Goal: Task Accomplishment & Management: Complete application form

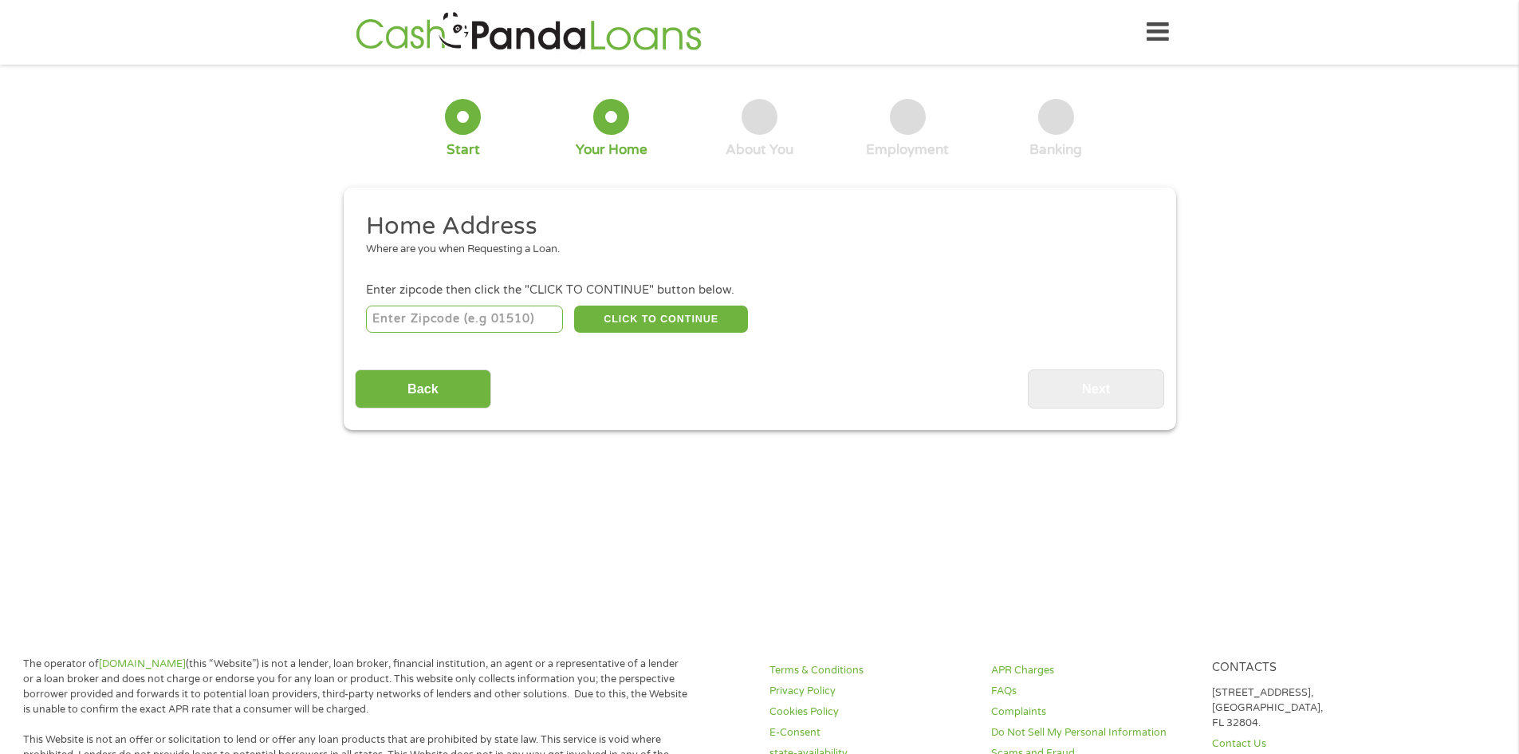
click at [518, 325] on input "number" at bounding box center [464, 318] width 197 height 27
type input "1"
type input "01915"
click at [617, 307] on button "CLICK TO CONTINUE" at bounding box center [661, 318] width 174 height 27
type input "01915"
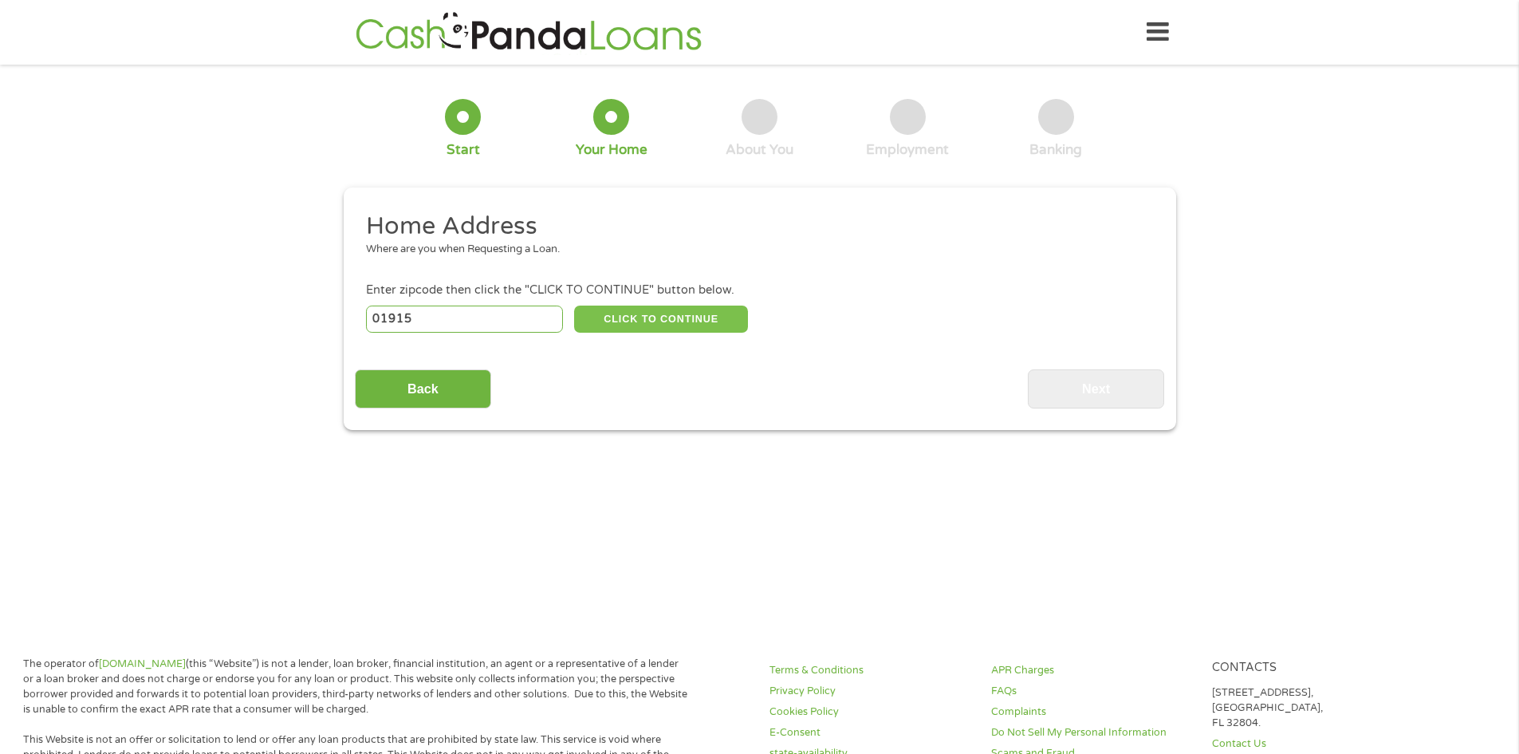
type input "[PERSON_NAME]"
select select "[US_STATE]"
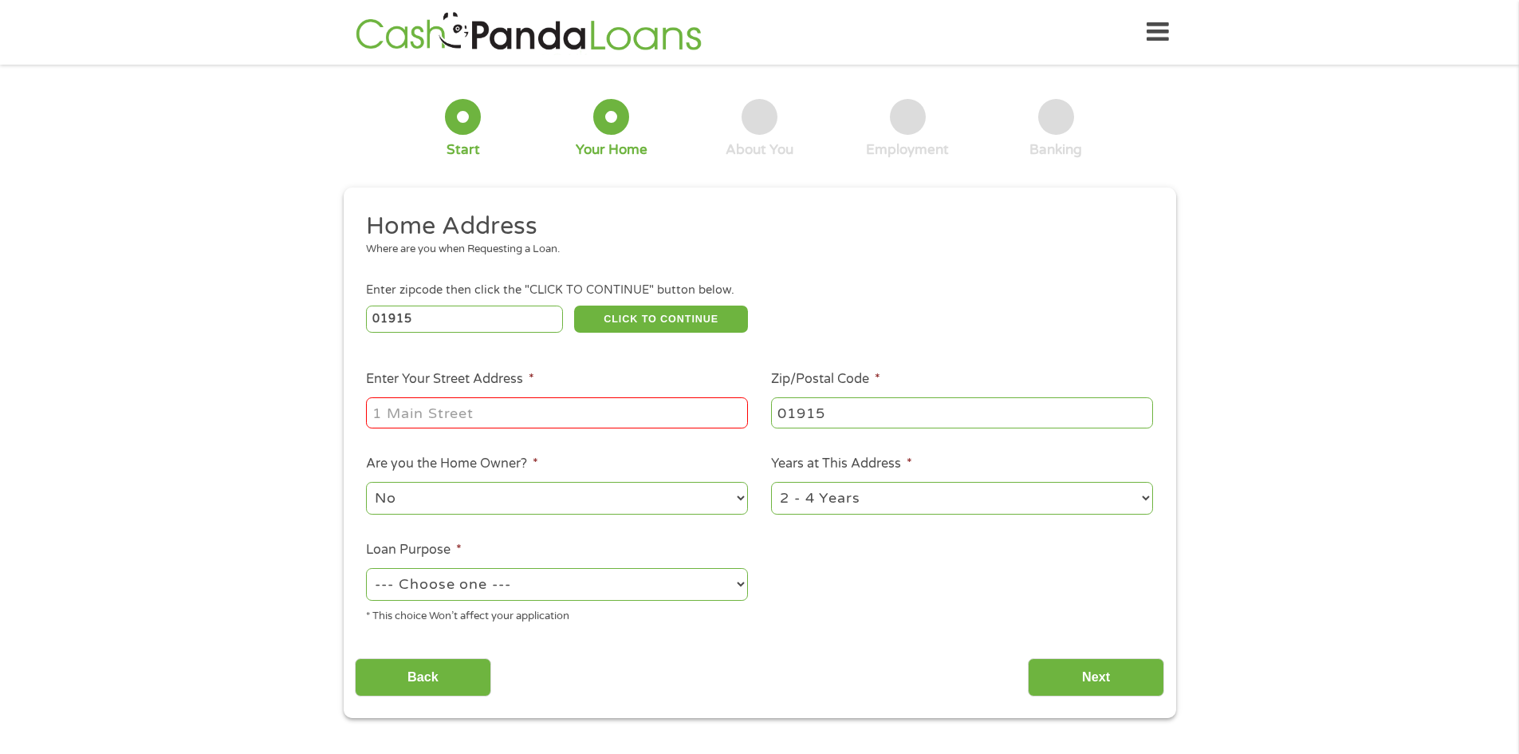
click at [679, 389] on li "Enter Your Street Address *" at bounding box center [557, 399] width 405 height 61
click at [677, 408] on input "Enter Your Street Address *" at bounding box center [557, 412] width 382 height 30
type input "[STREET_ADDRESS]"
click at [796, 513] on select "1 Year or less 1 - 2 Years 2 - 4 Years Over 4 Years" at bounding box center [962, 498] width 382 height 33
select select "24months"
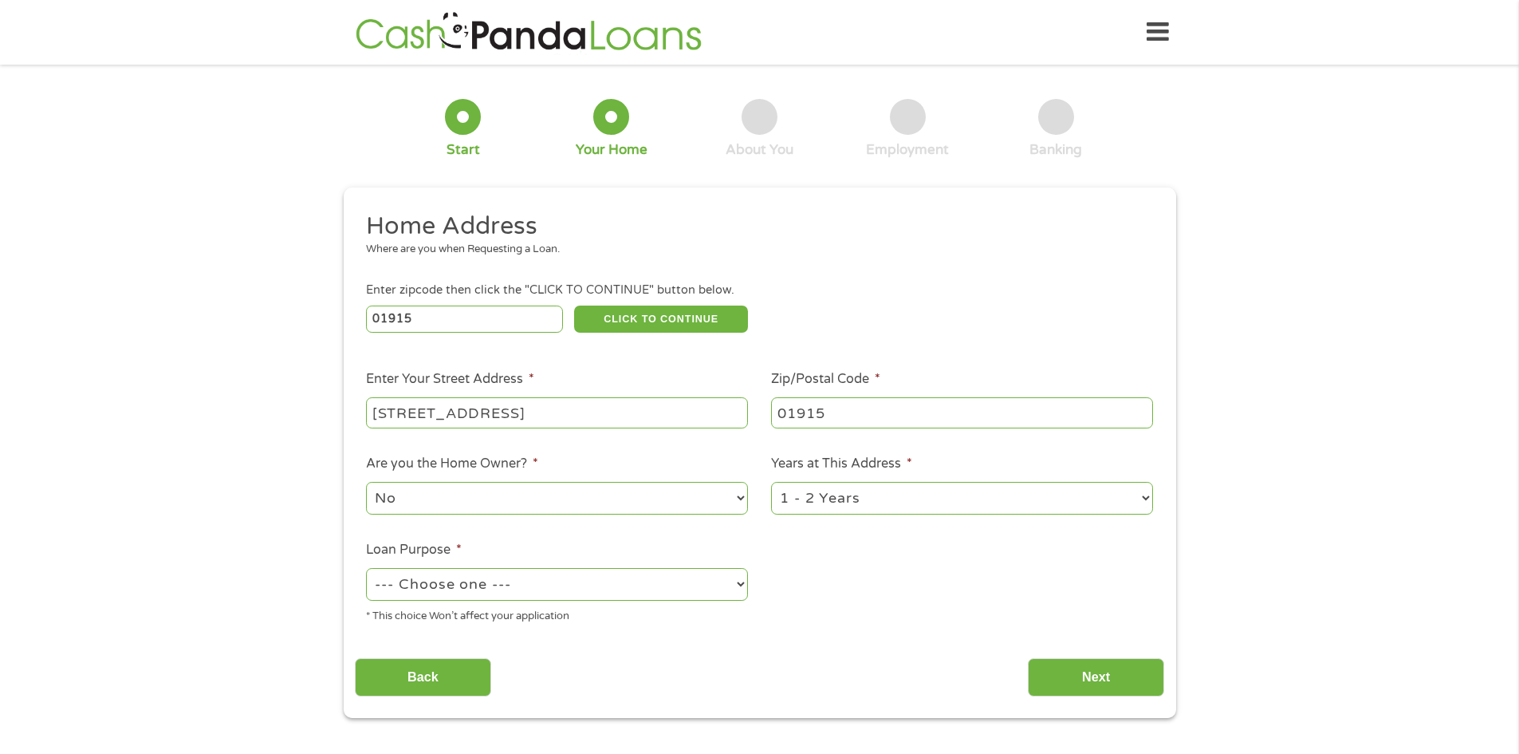
click at [771, 482] on select "1 Year or less 1 - 2 Years 2 - 4 Years Over 4 Years" at bounding box center [962, 498] width 382 height 33
click at [582, 593] on select "--- Choose one --- Pay Bills Debt Consolidation Home Improvement Major Purchase…" at bounding box center [557, 584] width 382 height 33
select select "paybills"
click at [366, 568] on select "--- Choose one --- Pay Bills Debt Consolidation Home Improvement Major Purchase…" at bounding box center [557, 584] width 382 height 33
click at [1089, 682] on input "Next" at bounding box center [1096, 677] width 136 height 39
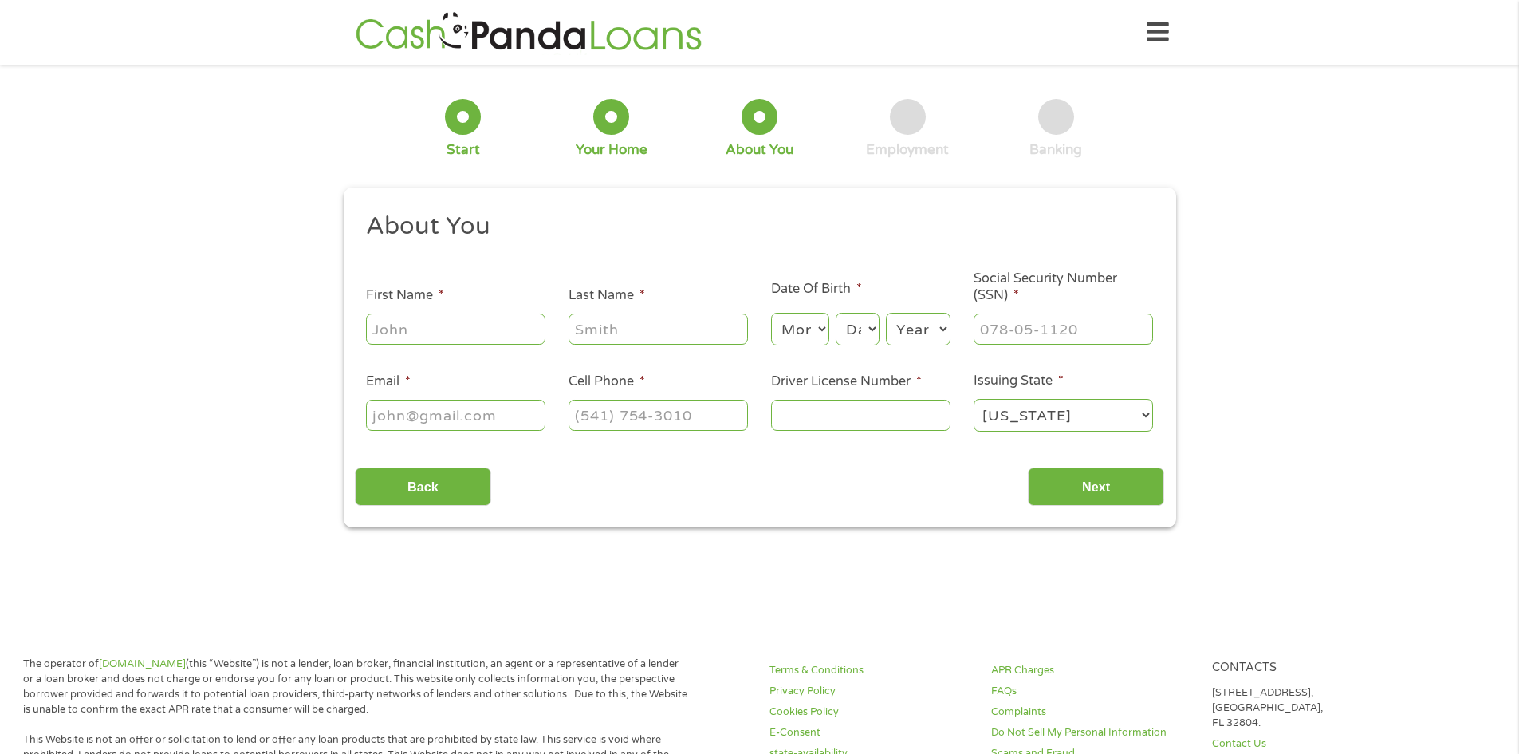
scroll to position [6, 6]
click at [534, 340] on input "First Name *" at bounding box center [455, 328] width 179 height 30
type input "[PERSON_NAME]"
type input "Cross"
click at [823, 336] on select "Month 1 2 3 4 5 6 7 8 9 10 11 12" at bounding box center [800, 329] width 58 height 33
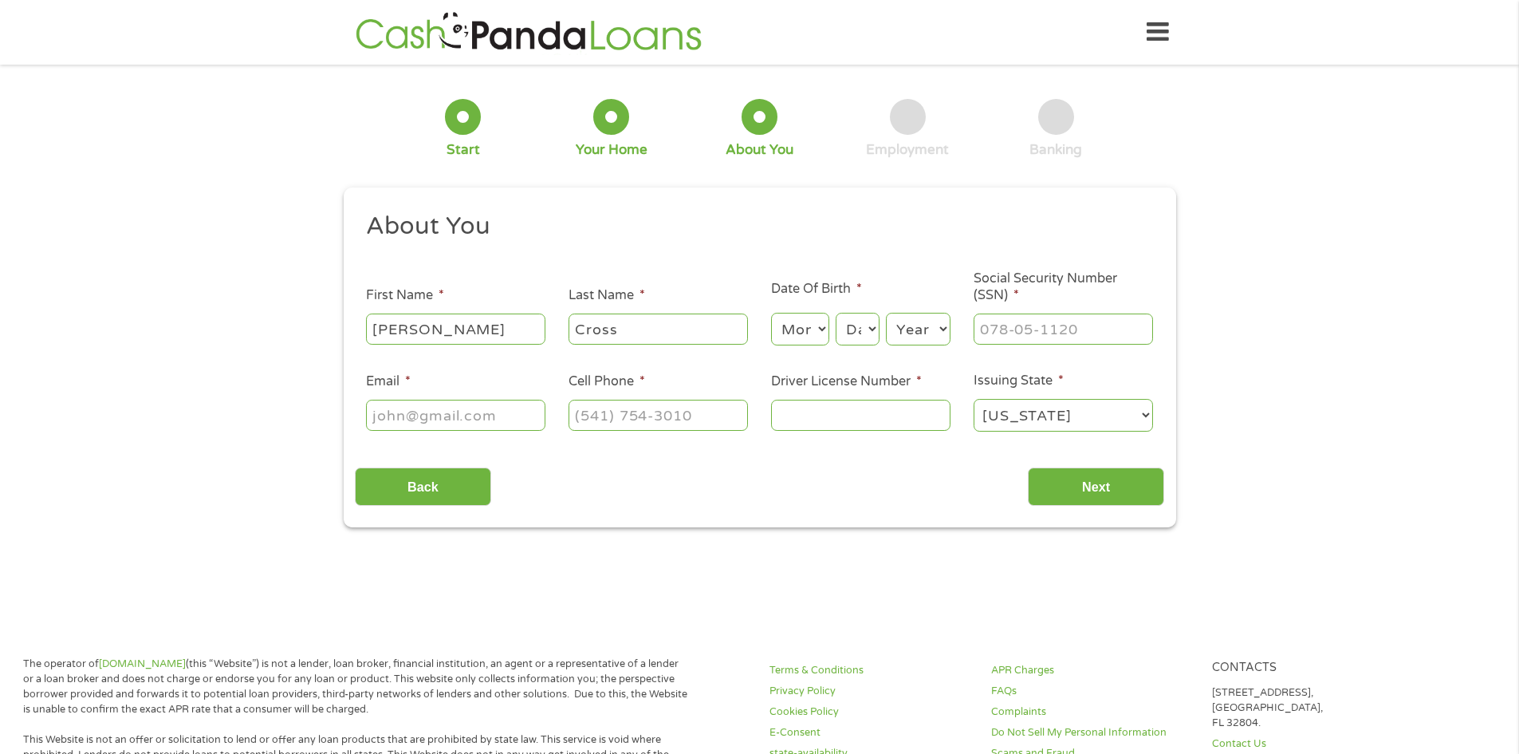
select select "10"
click at [771, 313] on select "Month 1 2 3 4 5 6 7 8 9 10 11 12" at bounding box center [800, 329] width 58 height 33
click at [864, 330] on select "Day 1 2 3 4 5 6 7 8 9 10 11 12 13 14 15 16 17 18 19 20 21 22 23 24 25 26 27 28 …" at bounding box center [857, 329] width 43 height 33
select select "27"
click at [836, 313] on select "Day 1 2 3 4 5 6 7 8 9 10 11 12 13 14 15 16 17 18 19 20 21 22 23 24 25 26 27 28 …" at bounding box center [857, 329] width 43 height 33
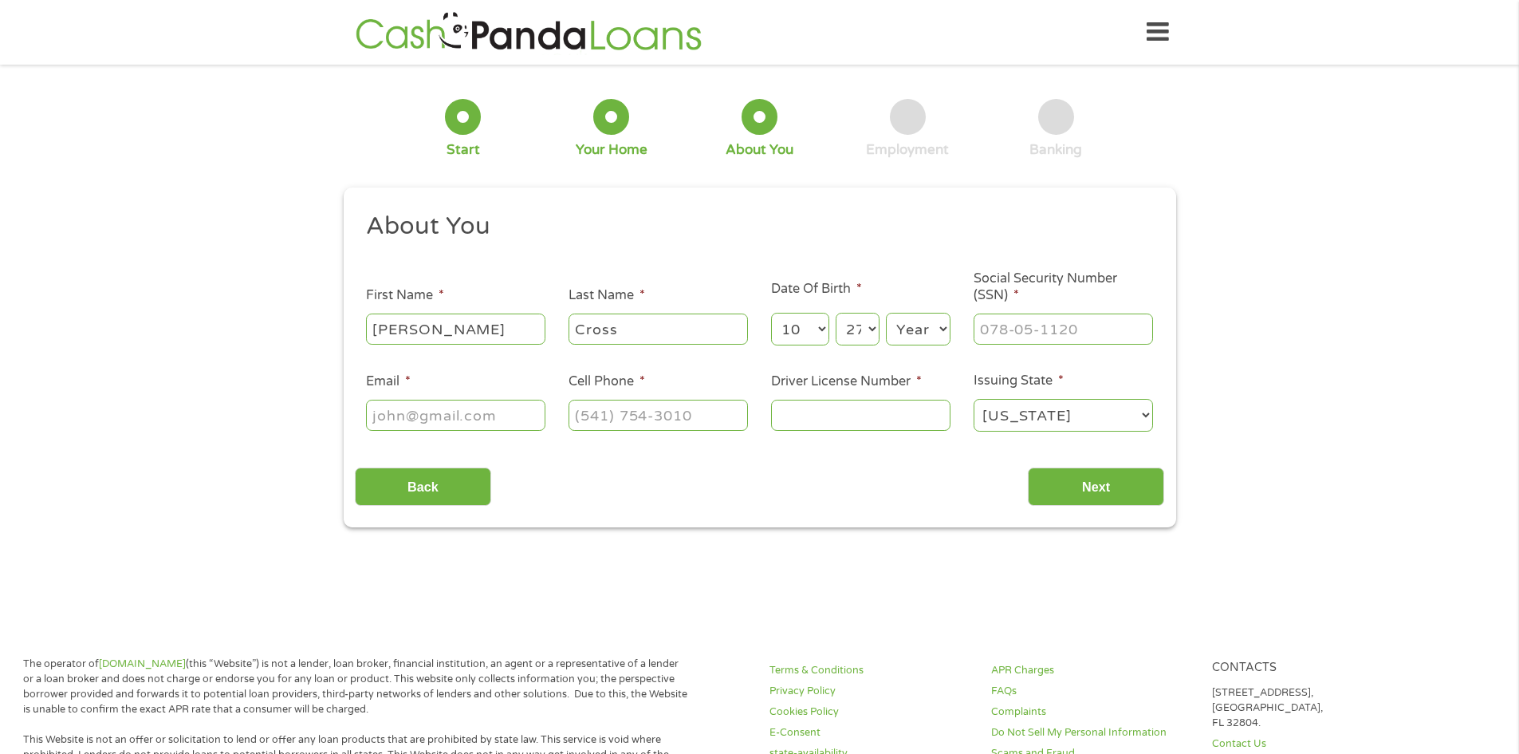
click at [923, 337] on select "Year [DATE] 2006 2005 2004 2003 2002 2001 2000 1999 1998 1997 1996 1995 1994 19…" at bounding box center [918, 329] width 65 height 33
select select "1995"
click at [886, 313] on select "Year [DATE] 2006 2005 2004 2003 2002 2001 2000 1999 1998 1997 1996 1995 1994 19…" at bounding box center [918, 329] width 65 height 33
click at [995, 340] on input "___-__-____" at bounding box center [1063, 328] width 179 height 30
type input "034-78-9265"
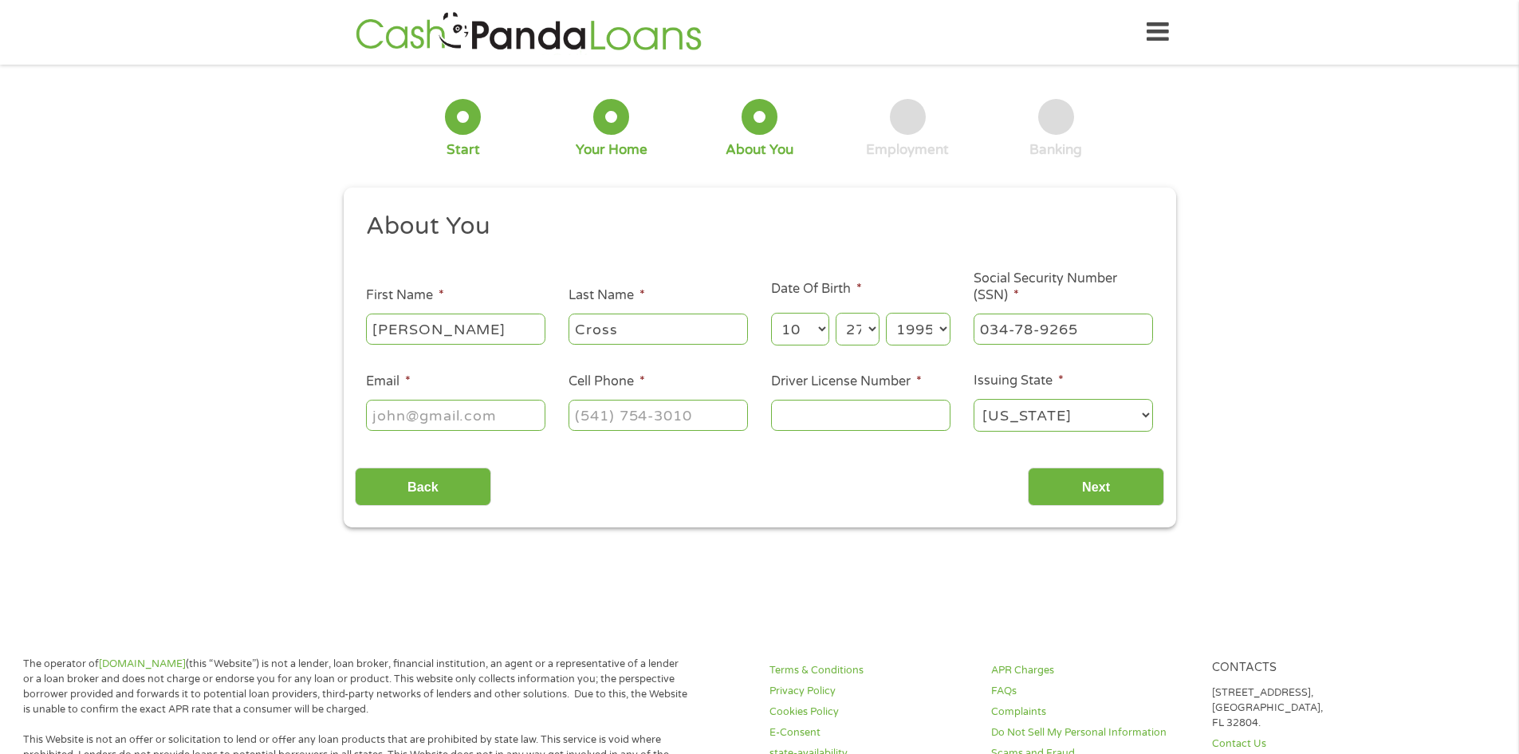
click at [442, 420] on input "Email *" at bounding box center [455, 415] width 179 height 30
type input "[EMAIL_ADDRESS][DOMAIN_NAME]"
click at [661, 447] on div "About You This field is hidden when viewing the form Title * --- Choose one ---…" at bounding box center [759, 359] width 809 height 296
click at [662, 415] on input "(___) ___-____" at bounding box center [658, 415] width 179 height 30
type input "[PHONE_NUMBER]"
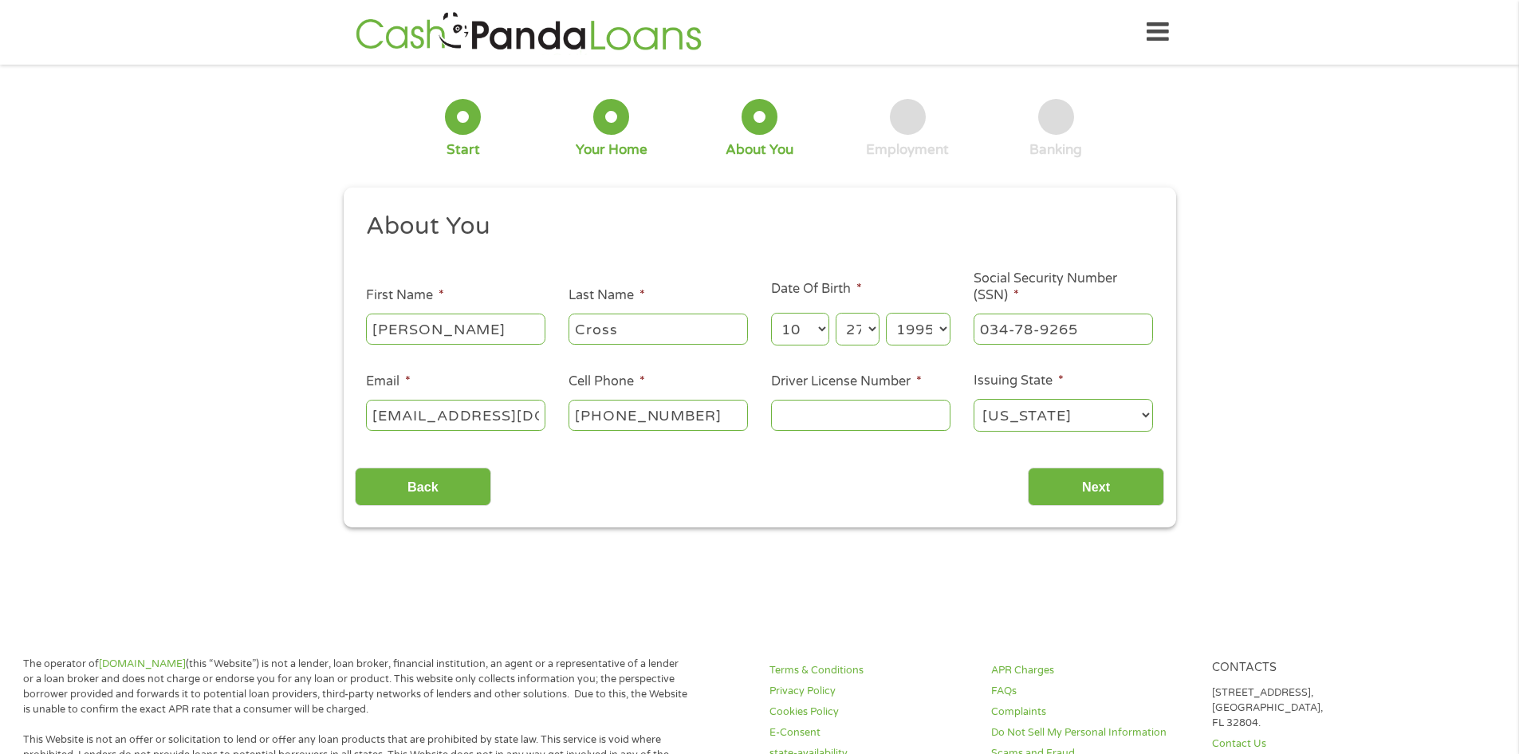
click at [887, 409] on input "Driver License Number *" at bounding box center [860, 415] width 179 height 30
type input "S32734521"
click at [1128, 478] on input "Next" at bounding box center [1096, 486] width 136 height 39
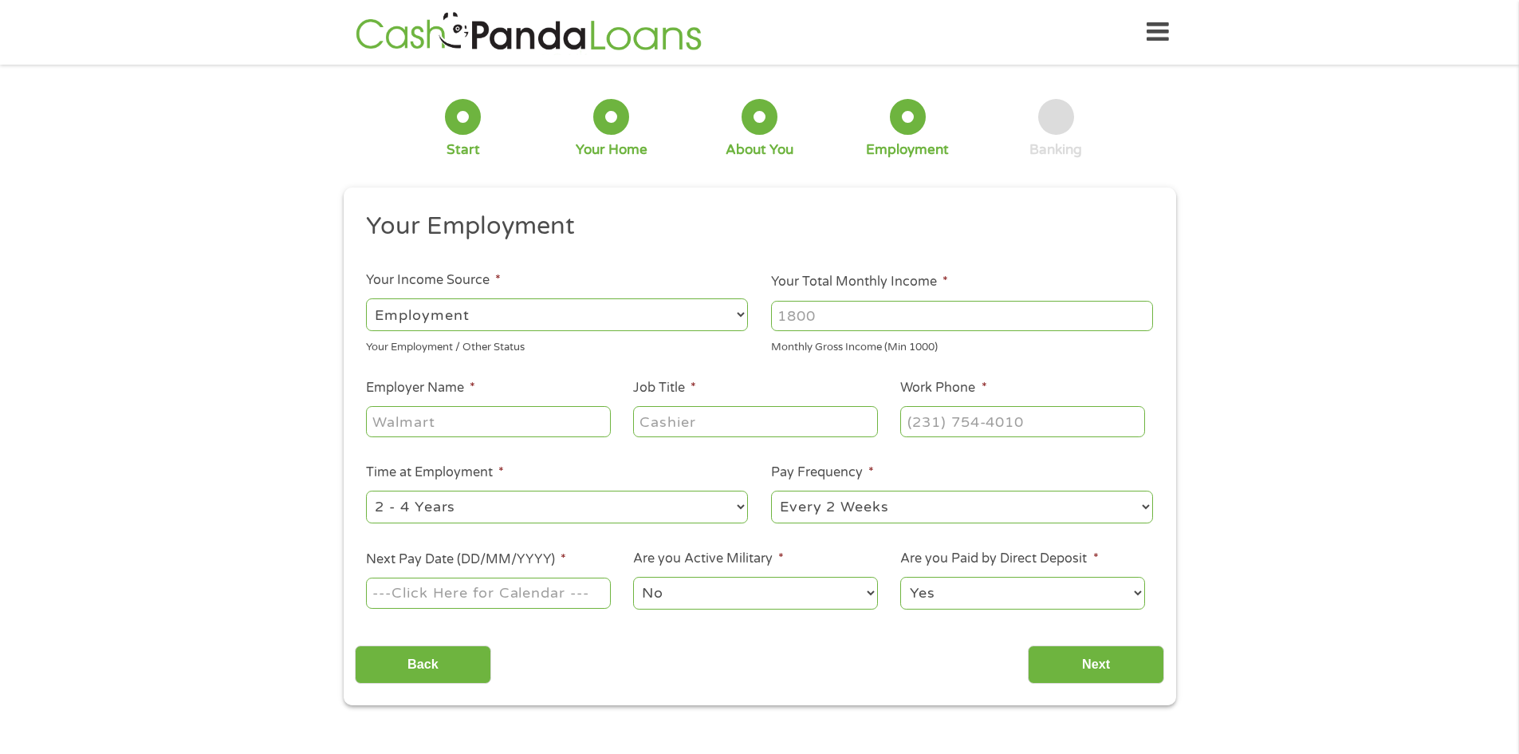
click at [851, 308] on input "Your Total Monthly Income *" at bounding box center [962, 316] width 382 height 30
type input "7000"
click at [1218, 340] on div "1 Start 2 Your Home 3 About You 4 Employment 5 Banking 6 This field is hidden w…" at bounding box center [759, 390] width 1519 height 629
click at [472, 420] on input "Employer Name *" at bounding box center [488, 421] width 244 height 30
type input "NYL"
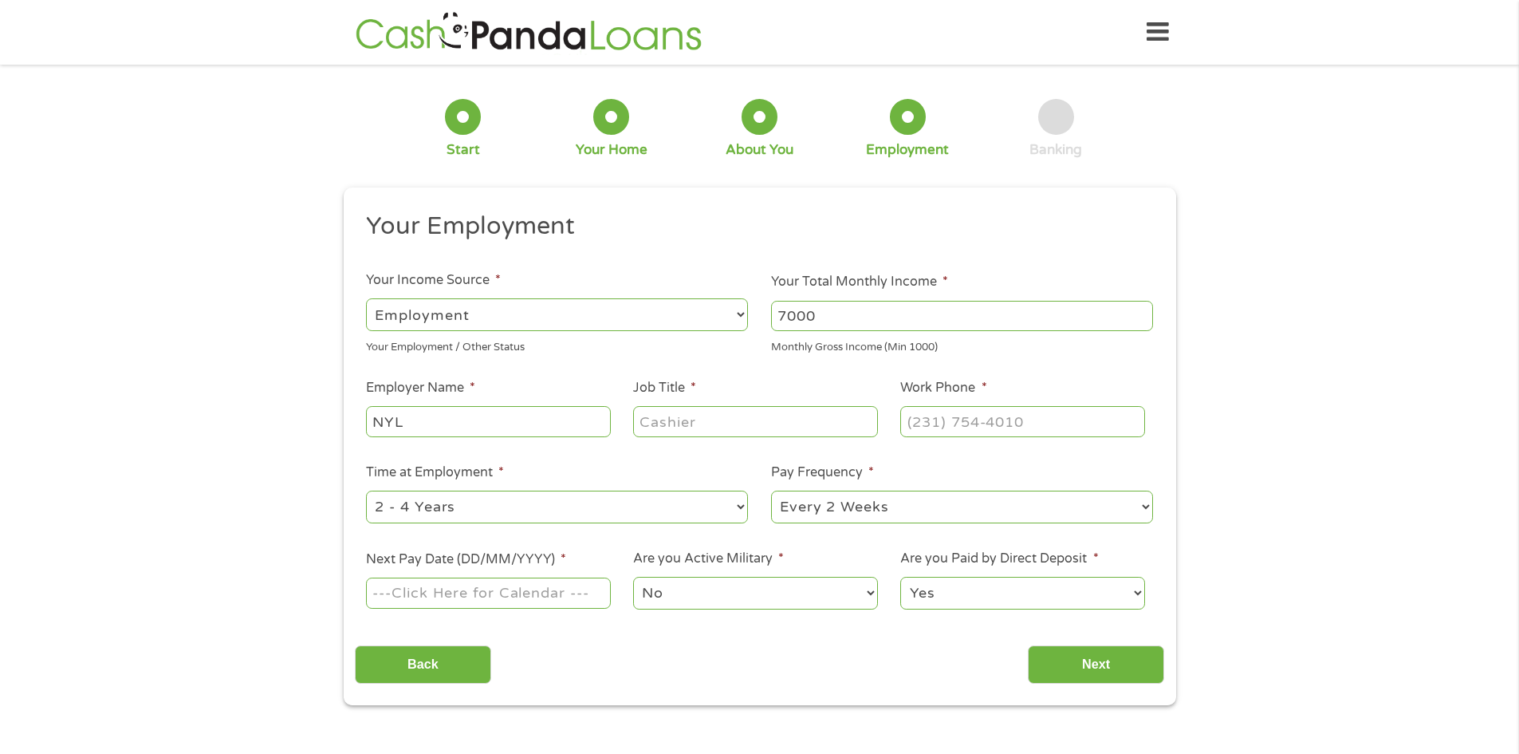
click at [671, 418] on input "Job Title *" at bounding box center [755, 421] width 244 height 30
type input "Registered Rep"
click at [943, 431] on input "(___) ___-____" at bounding box center [1022, 421] width 244 height 30
type input "[PHONE_NUMBER]"
click at [1386, 352] on div "1 Start 2 Your Home 3 About You 4 Employment 5 Banking 6 This field is hidden w…" at bounding box center [759, 390] width 1519 height 629
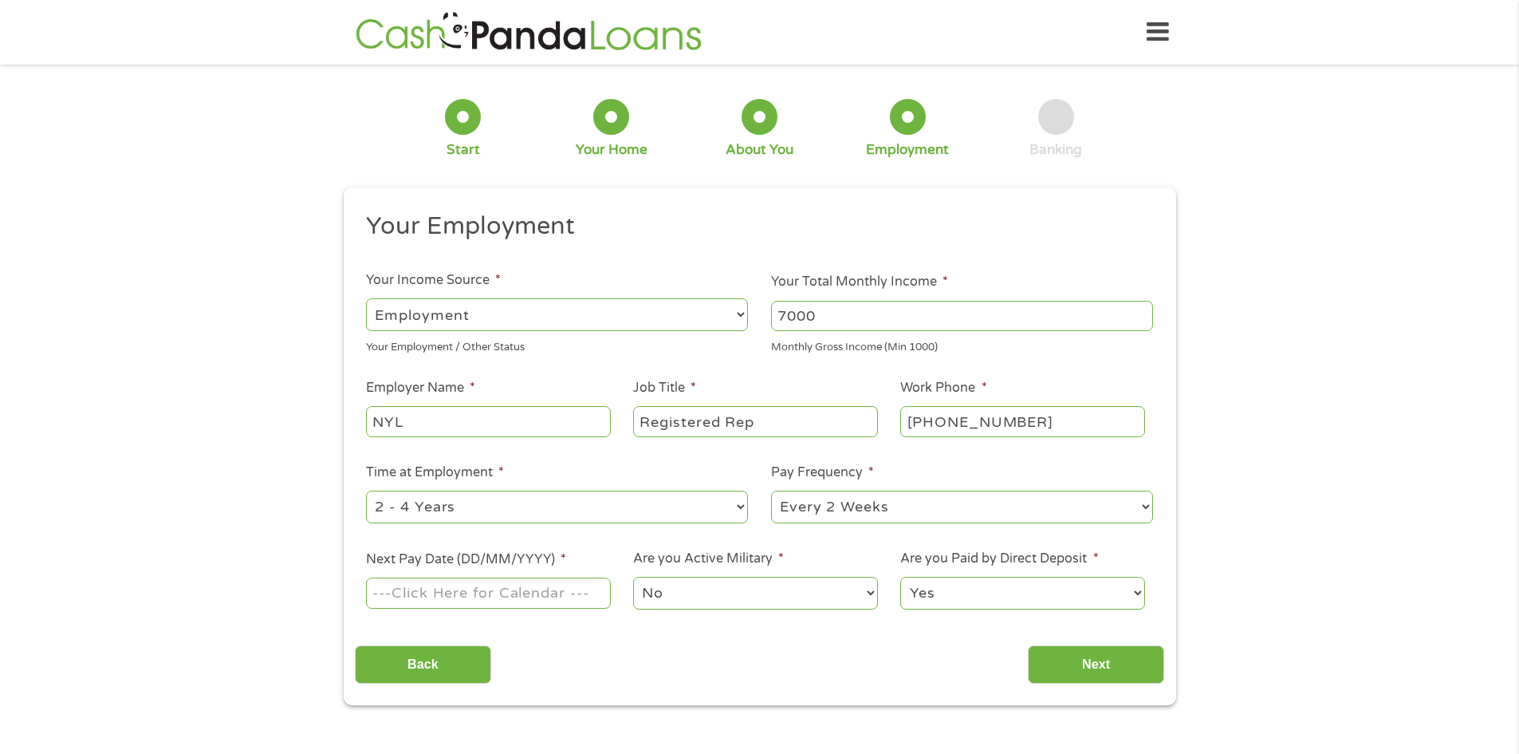
click at [645, 497] on select "--- Choose one --- 1 Year or less 1 - 2 Years 2 - 4 Years Over 4 Years" at bounding box center [557, 506] width 382 height 33
select select "24months"
click at [366, 490] on select "--- Choose one --- 1 Year or less 1 - 2 Years 2 - 4 Years Over 4 Years" at bounding box center [557, 506] width 382 height 33
click at [908, 509] on select "--- Choose one --- Every 2 Weeks Every Week Monthly Semi-Monthly" at bounding box center [962, 506] width 382 height 33
click at [1401, 495] on div "1 Start 2 Your Home 3 About You 4 Employment 5 Banking 6 This field is hidden w…" at bounding box center [759, 390] width 1519 height 629
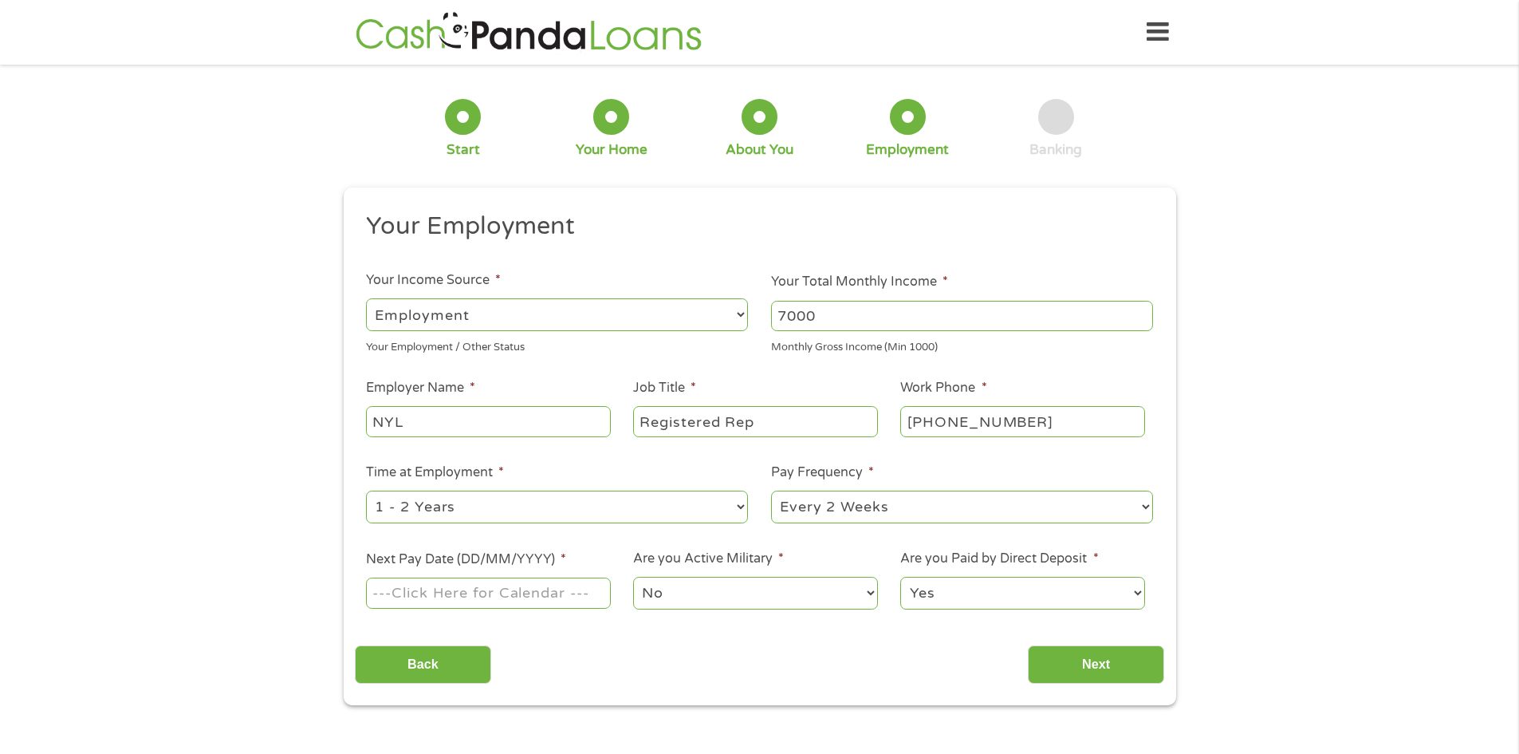
click at [451, 593] on input "Next Pay Date (DD/MM/YYYY) *" at bounding box center [488, 592] width 244 height 30
type input "[DATE]"
click at [908, 526] on div "--- Choose one --- Every 2 Weeks Every Week Monthly Semi-Monthly" at bounding box center [962, 507] width 382 height 38
click at [909, 518] on select "--- Choose one --- Every 2 Weeks Every Week Monthly Semi-Monthly" at bounding box center [962, 506] width 382 height 33
click at [1225, 508] on div "1 Start 2 Your Home 3 About You 4 Employment 5 Banking 6 This field is hidden w…" at bounding box center [759, 390] width 1519 height 629
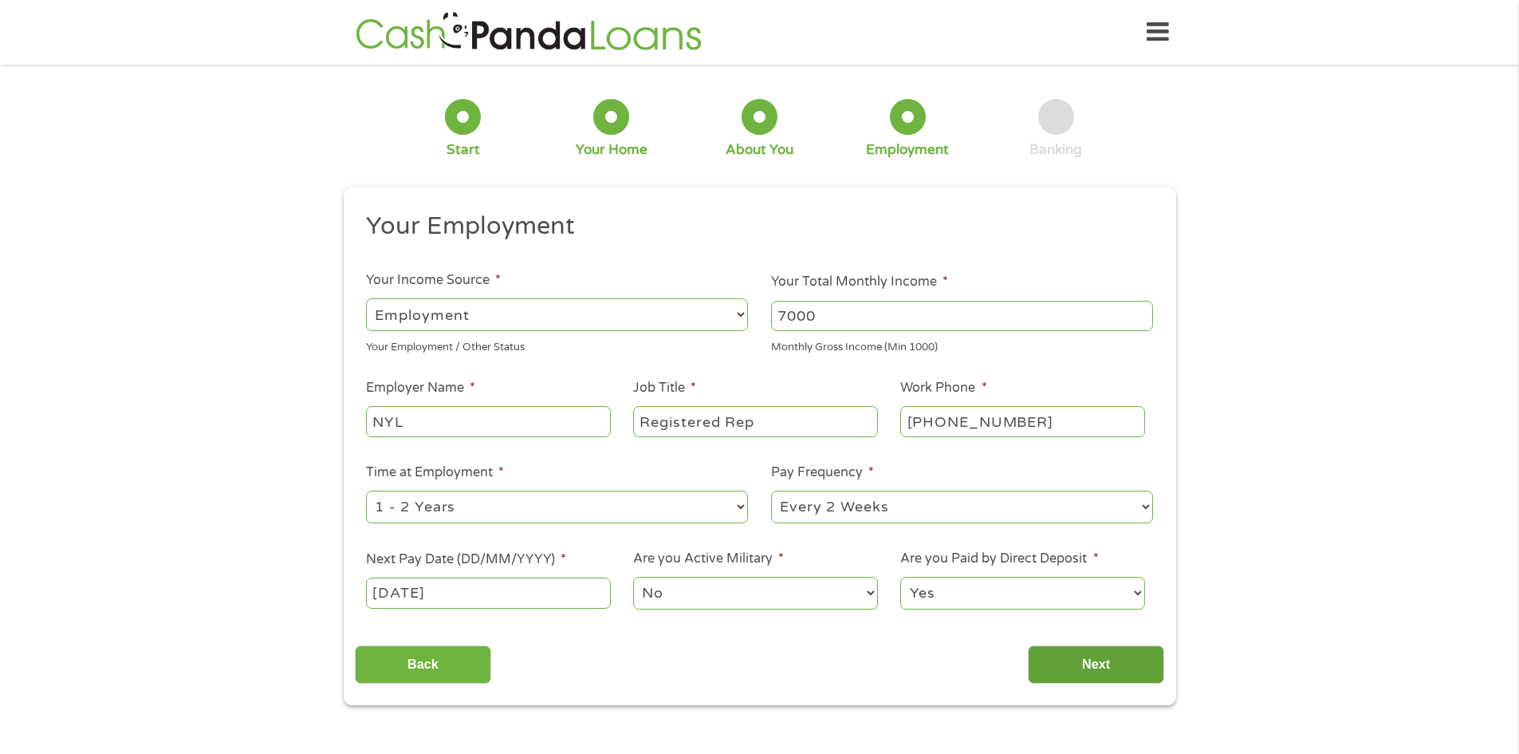
click at [1114, 679] on input "Next" at bounding box center [1096, 664] width 136 height 39
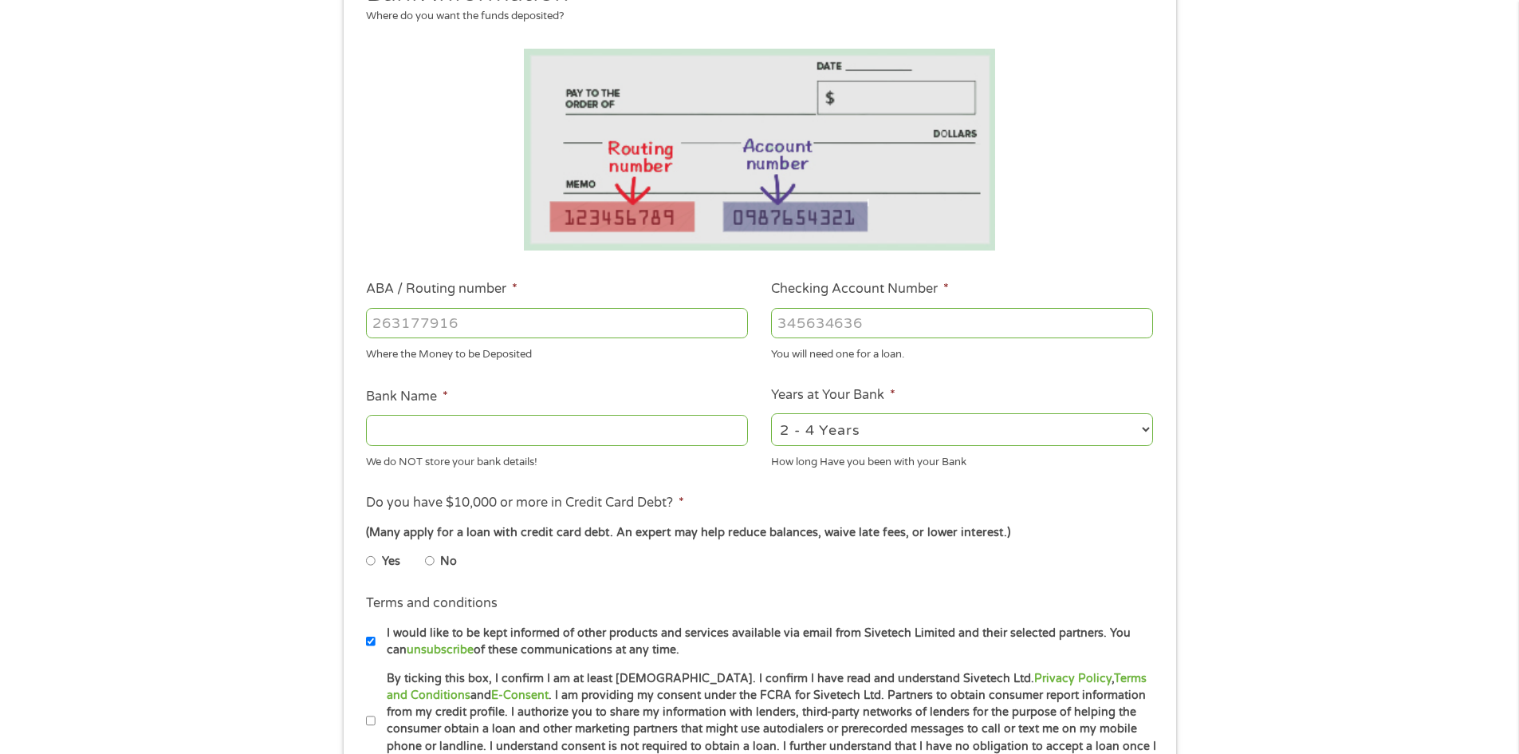
scroll to position [239, 0]
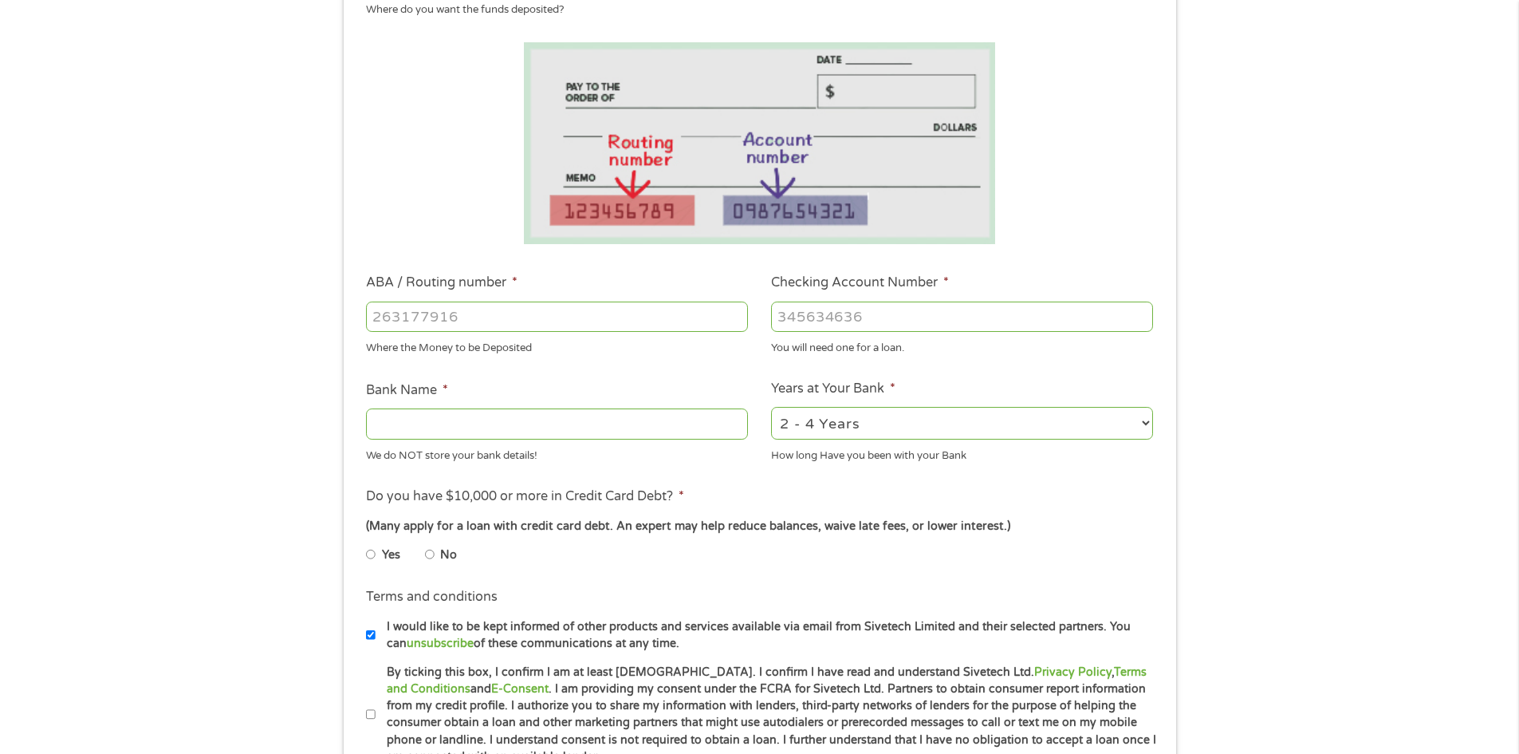
click at [503, 313] on input "ABA / Routing number *" at bounding box center [557, 316] width 382 height 30
type input "211070175"
type input "CITIZENS BANK NA"
type input "211070175"
click at [957, 334] on div at bounding box center [962, 316] width 382 height 37
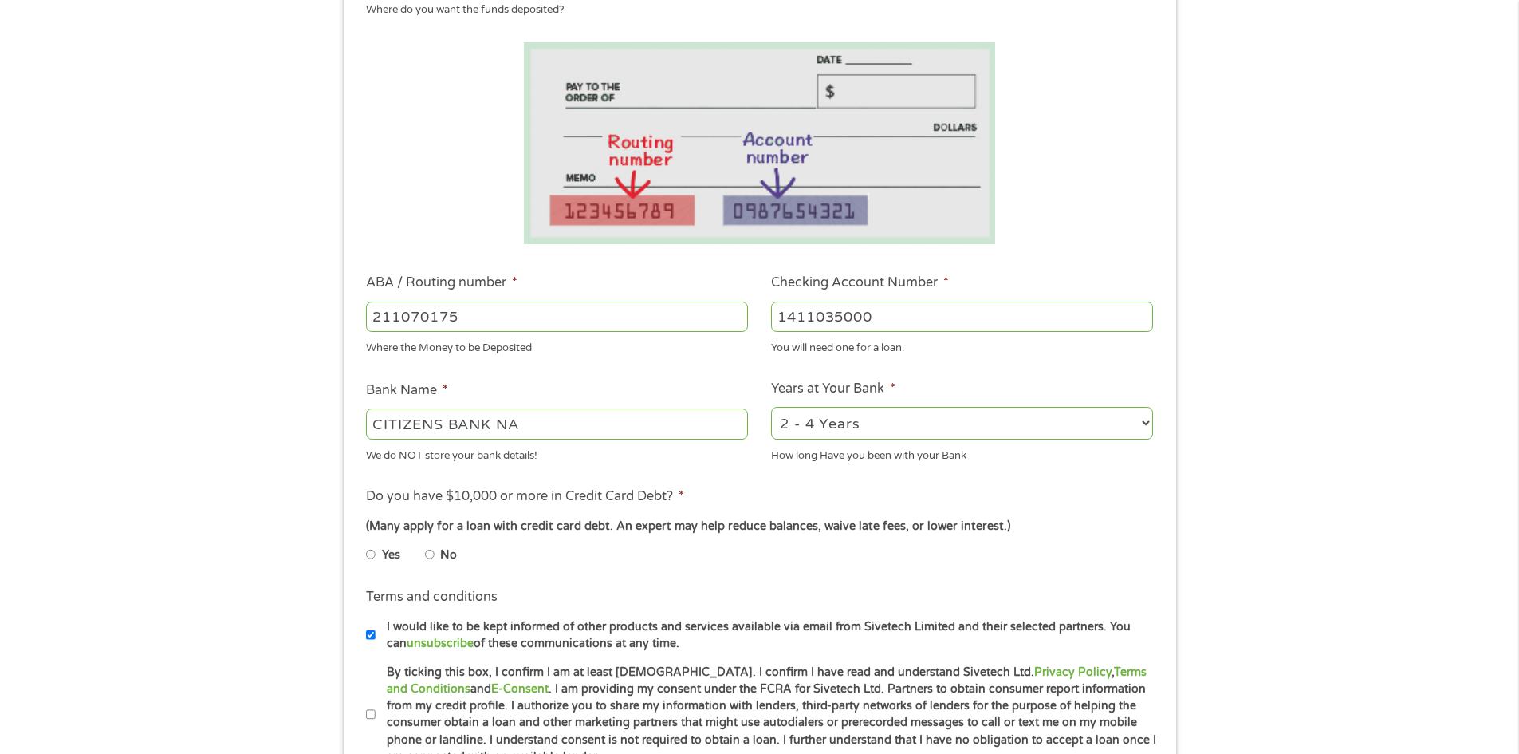
type input "1411035000"
click at [1333, 287] on div "1 Start 2 Your Home 3 About You 4 Employment 5 Banking 6 This field is hidden w…" at bounding box center [759, 342] width 1519 height 1011
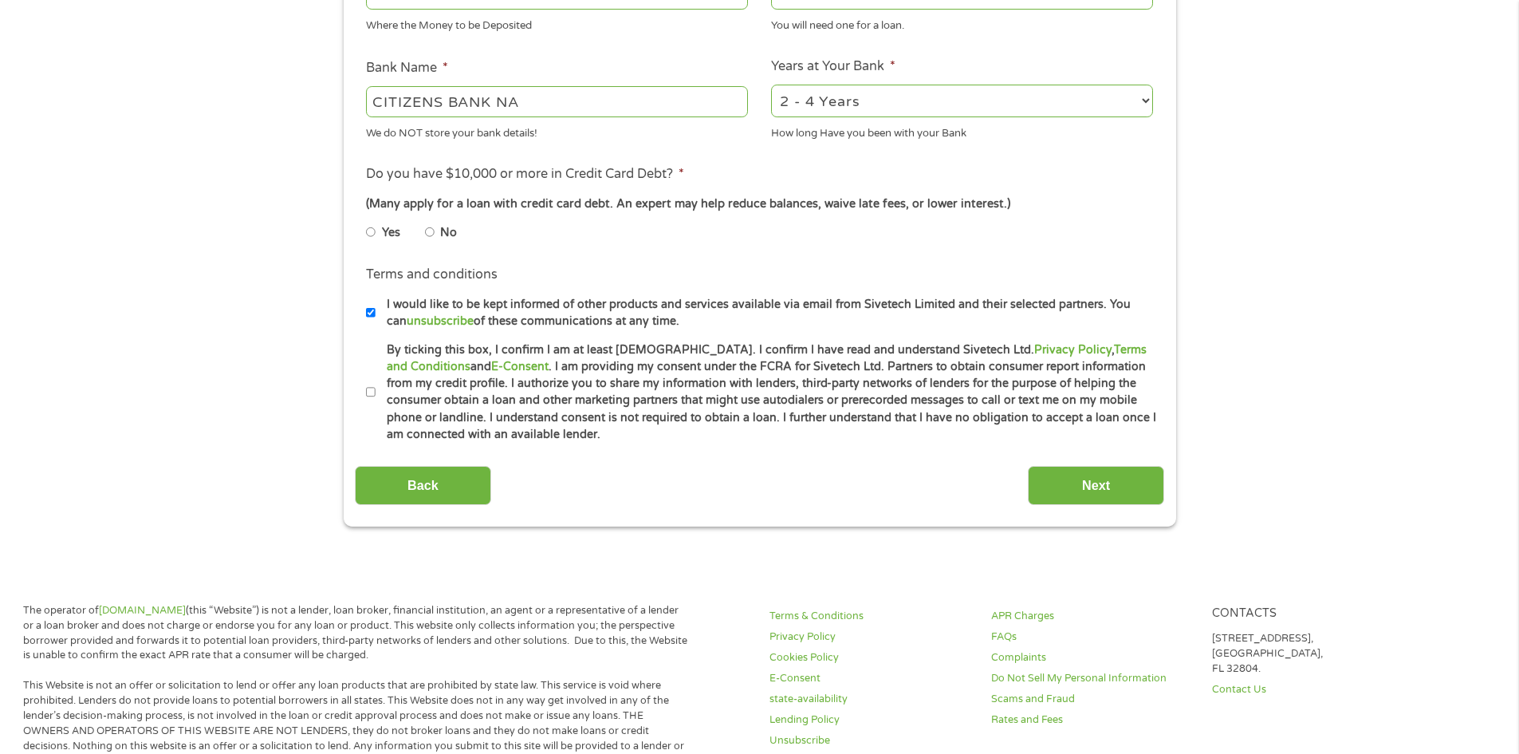
scroll to position [478, 0]
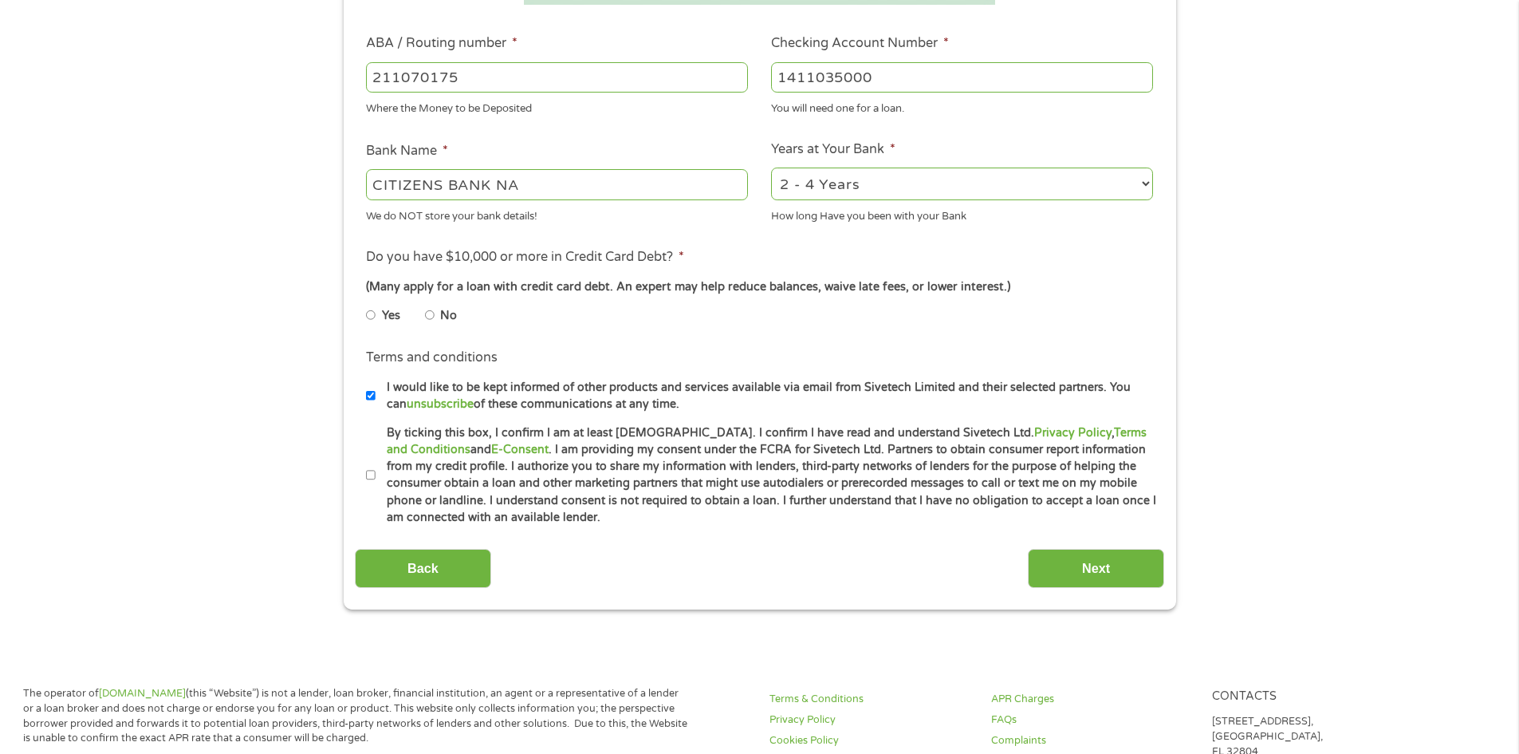
click at [439, 317] on li "No" at bounding box center [453, 315] width 57 height 31
click at [435, 317] on li "No" at bounding box center [453, 315] width 57 height 31
click at [429, 317] on input "No" at bounding box center [430, 315] width 10 height 26
radio input "true"
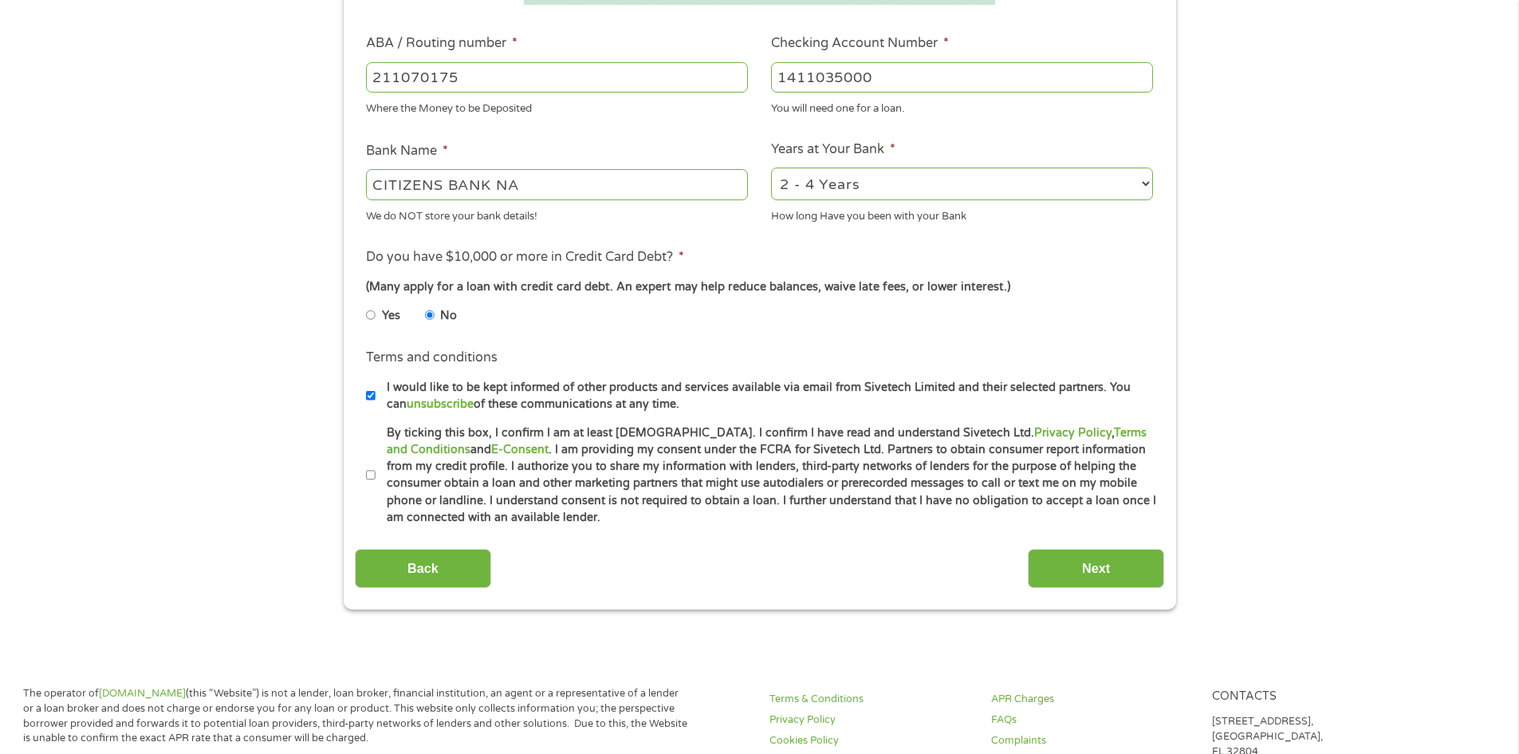
click at [1131, 285] on div "(Many apply for a loan with credit card debt. An expert may help reduce balance…" at bounding box center [759, 287] width 786 height 18
click at [372, 392] on input "I would like to be kept informed of other products and services available via e…" at bounding box center [371, 396] width 10 height 26
click at [636, 317] on ul "Yes No" at bounding box center [556, 318] width 380 height 37
drag, startPoint x: 709, startPoint y: 258, endPoint x: 726, endPoint y: 265, distance: 19.0
click at [712, 257] on li "Do you have $10,000 or more in Credit Card Debt? * (Many apply for a loan with …" at bounding box center [759, 291] width 809 height 89
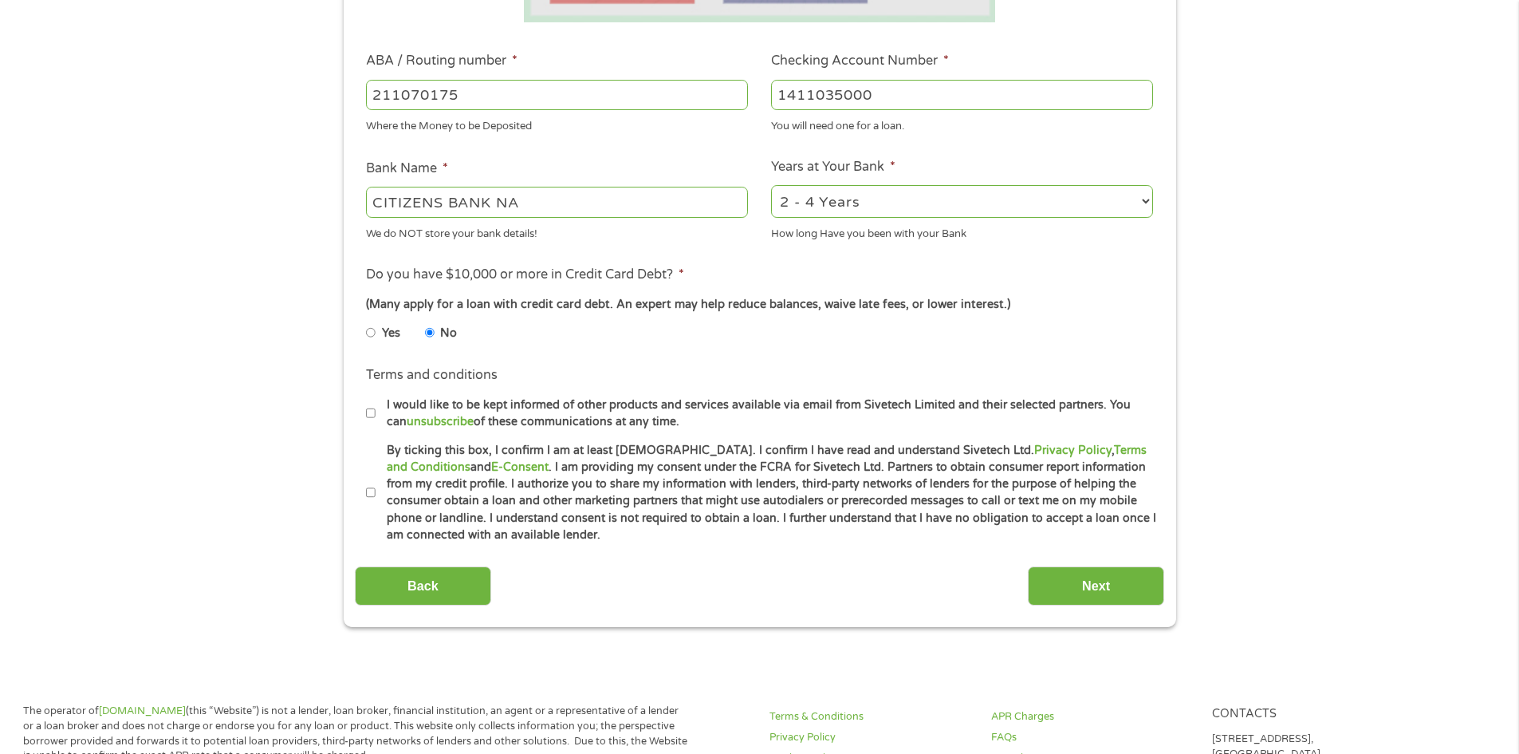
scroll to position [478, 0]
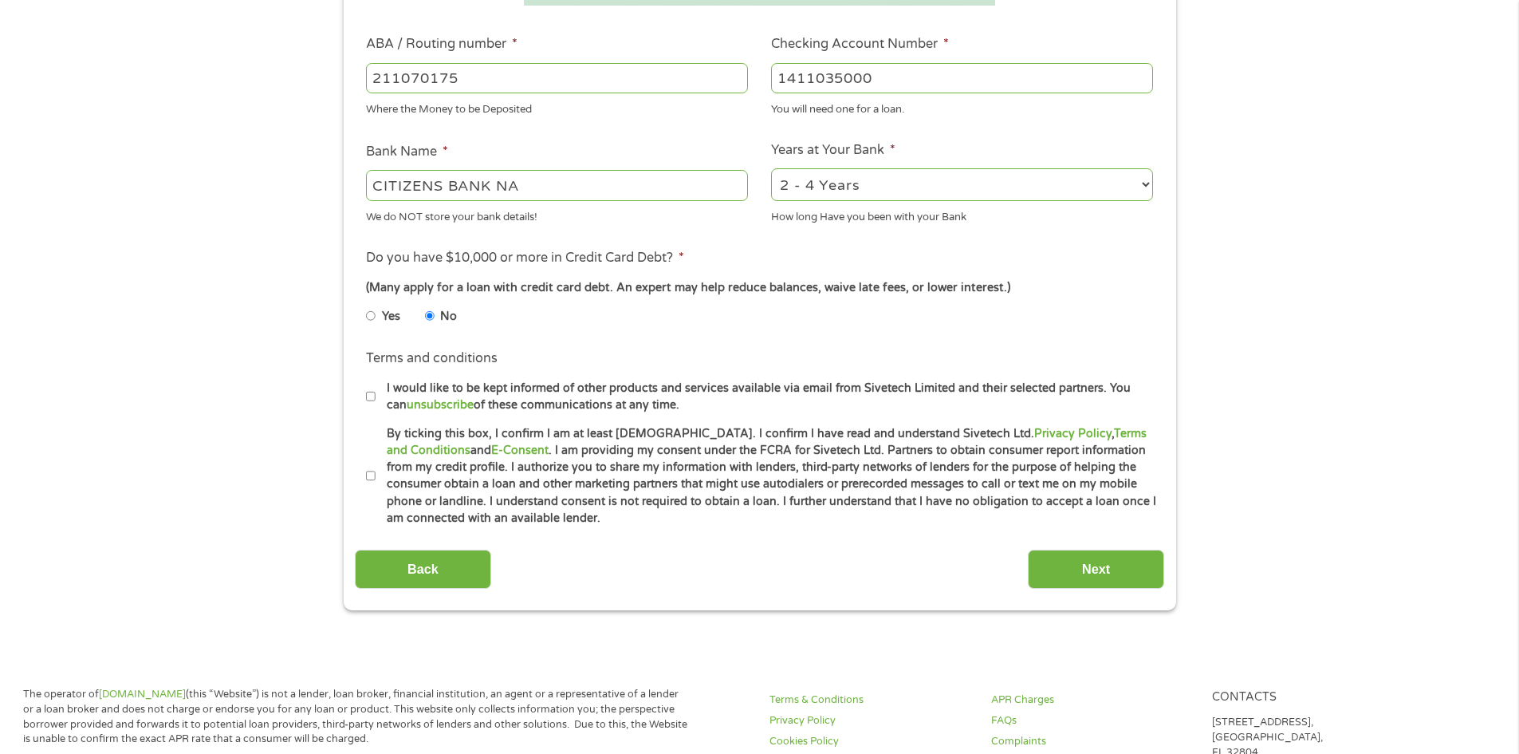
click at [373, 401] on input "I would like to be kept informed of other products and services available via e…" at bounding box center [371, 397] width 10 height 26
checkbox input "true"
click at [374, 466] on input "By ticking this box, I confirm I am at least [DEMOGRAPHIC_DATA]. I confirm I ha…" at bounding box center [371, 476] width 10 height 26
checkbox input "true"
click at [369, 400] on input "I would like to be kept informed of other products and services available via e…" at bounding box center [371, 397] width 10 height 26
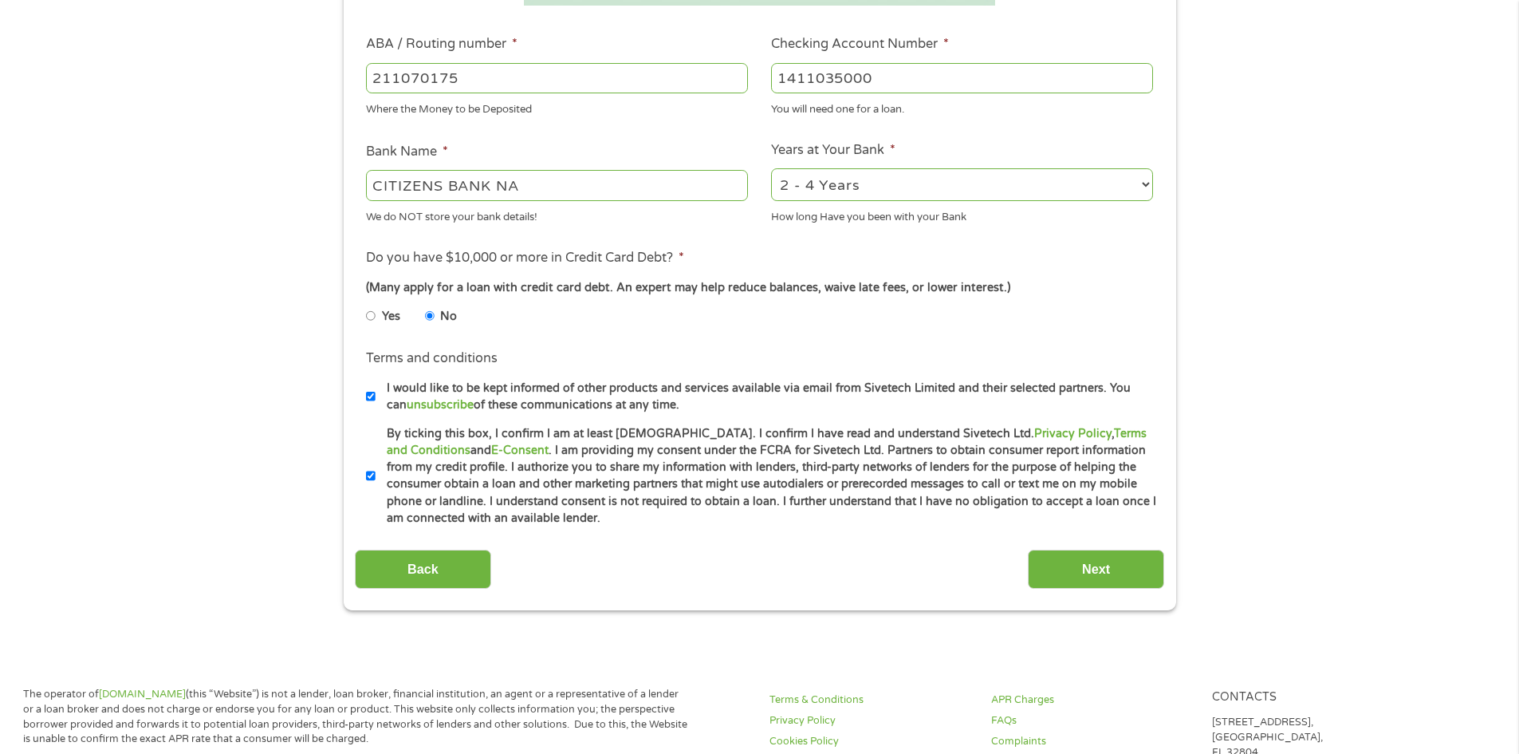
checkbox input "false"
click at [1111, 570] on input "Next" at bounding box center [1096, 568] width 136 height 39
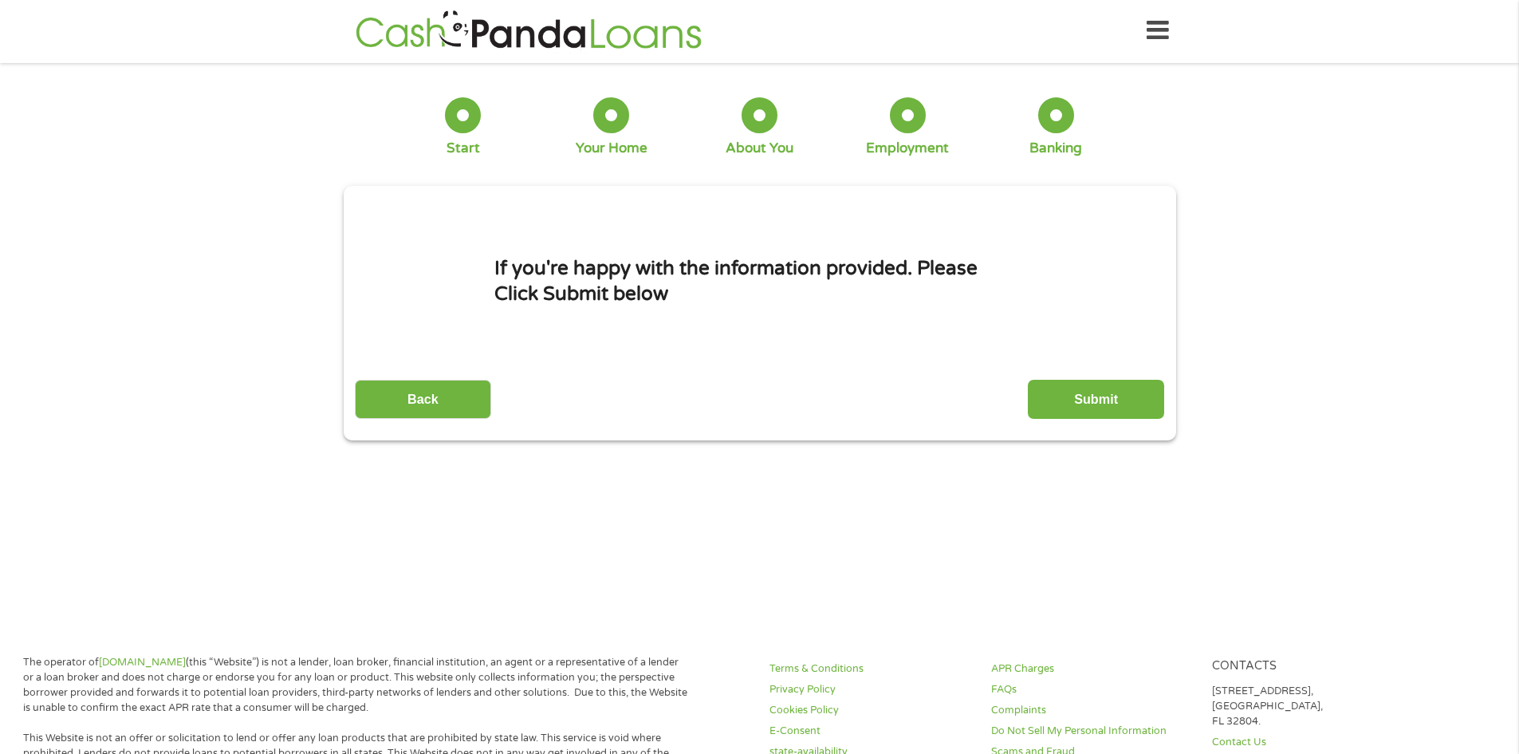
scroll to position [0, 0]
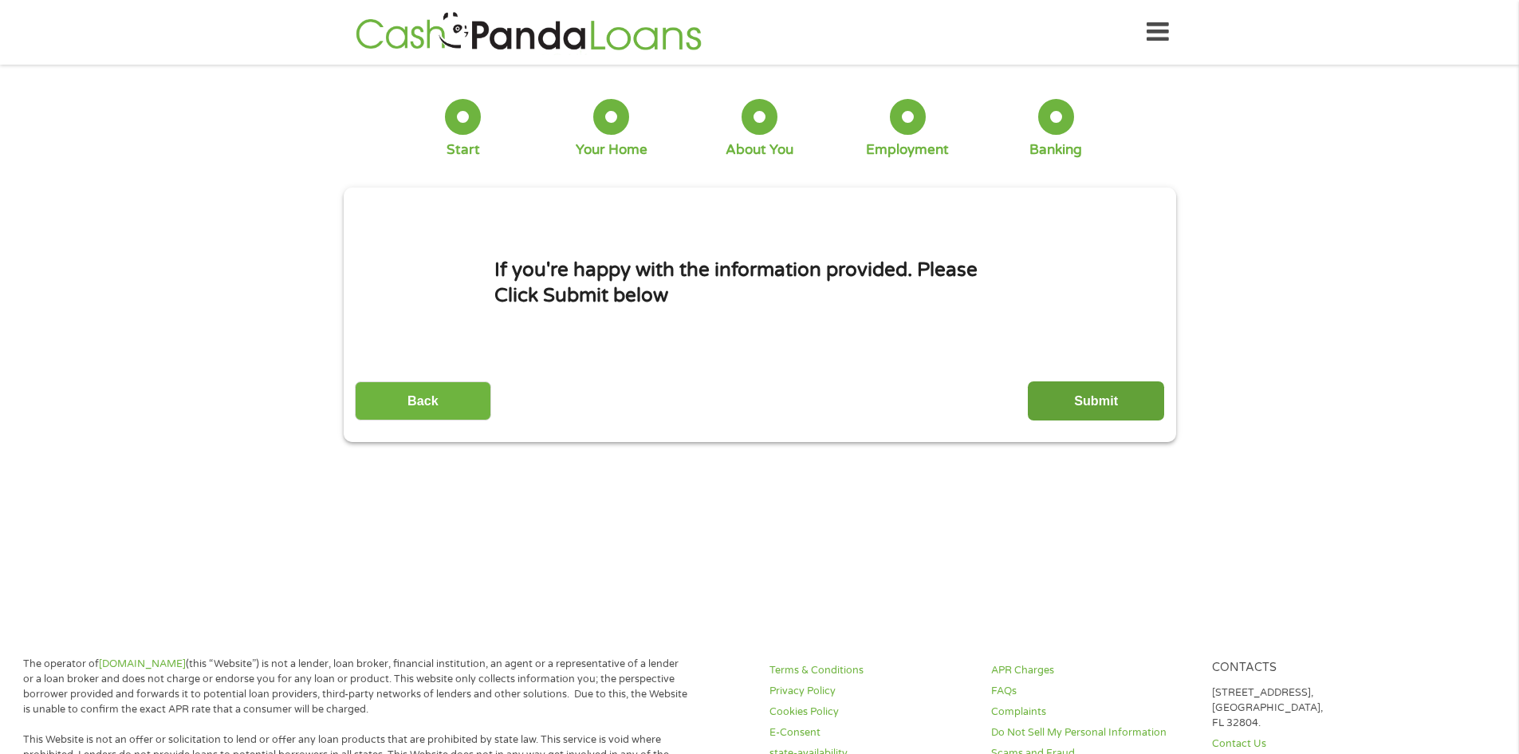
click at [1116, 404] on input "Submit" at bounding box center [1096, 400] width 136 height 39
